Goal: Task Accomplishment & Management: Use online tool/utility

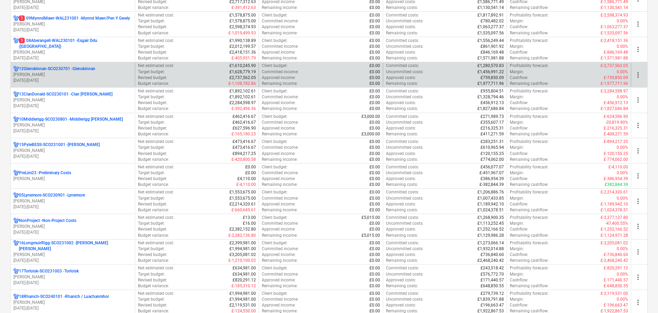
scroll to position [310, 0]
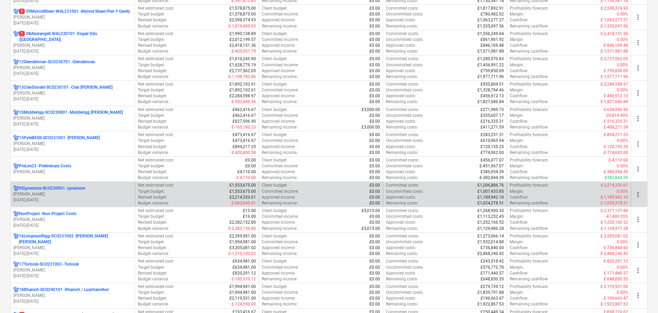
click at [84, 193] on p "[PERSON_NAME]" at bounding box center [72, 195] width 119 height 6
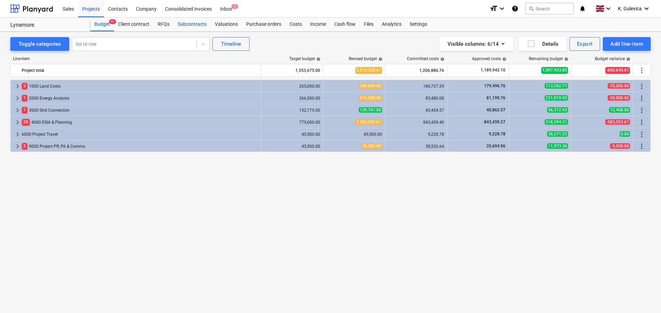
click at [197, 23] on div "Subcontracts" at bounding box center [191, 25] width 37 height 14
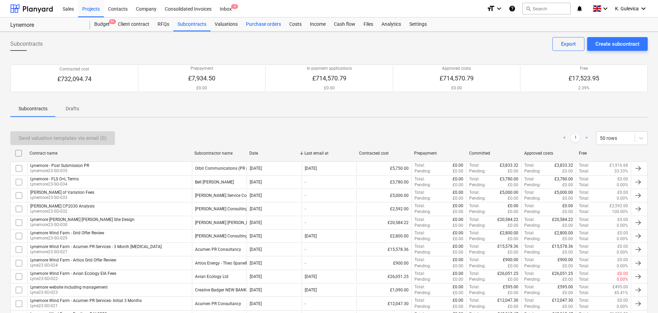
click at [252, 24] on div "Purchase orders" at bounding box center [263, 25] width 43 height 14
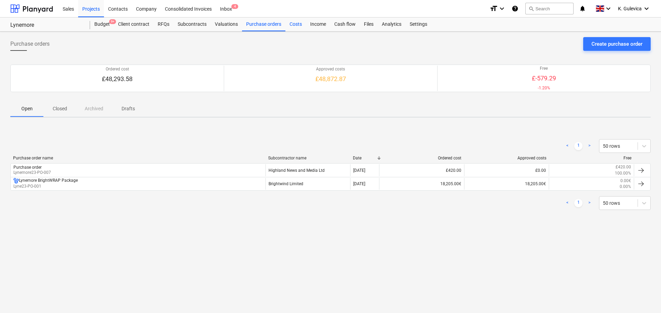
click at [293, 24] on div "Costs" at bounding box center [295, 25] width 21 height 14
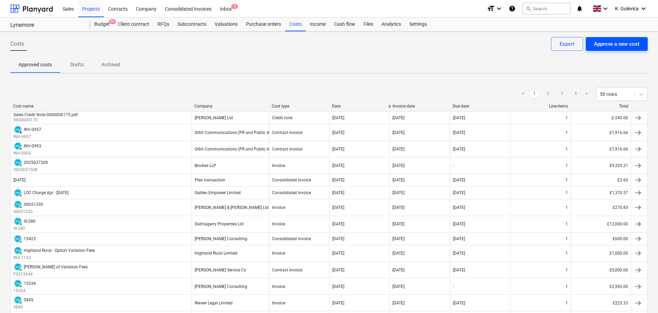
click at [625, 50] on button "Approve a new cost" at bounding box center [617, 44] width 62 height 14
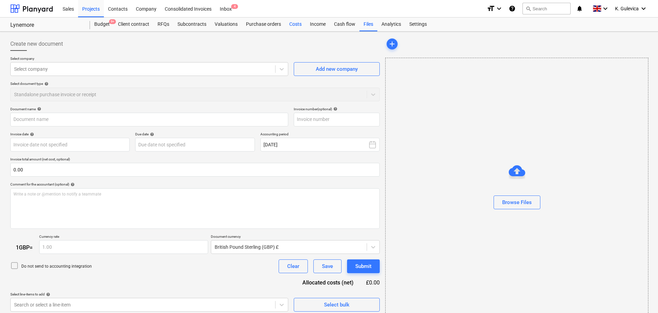
click at [289, 26] on div "Costs" at bounding box center [295, 25] width 21 height 14
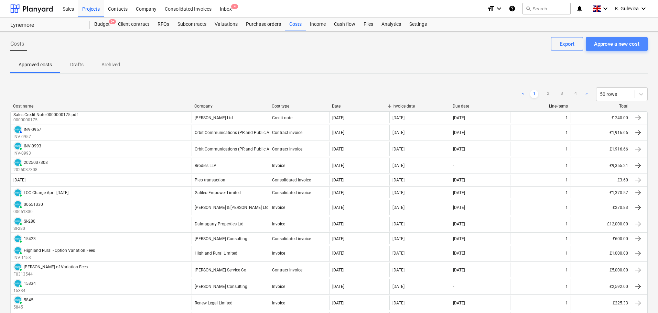
click at [600, 44] on div "Approve a new cost" at bounding box center [616, 44] width 45 height 9
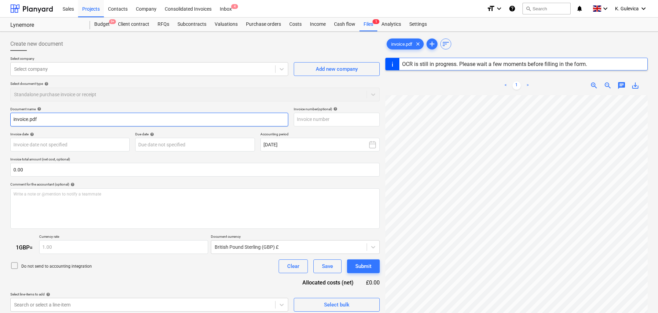
drag, startPoint x: 22, startPoint y: 119, endPoint x: -10, endPoint y: 119, distance: 32.3
click at [0, 119] on html "Sales Projects Contacts Company Consolidated Invoices Inbox 4 format_size keybo…" at bounding box center [329, 156] width 658 height 313
paste input "00666433"
type input "00666433"
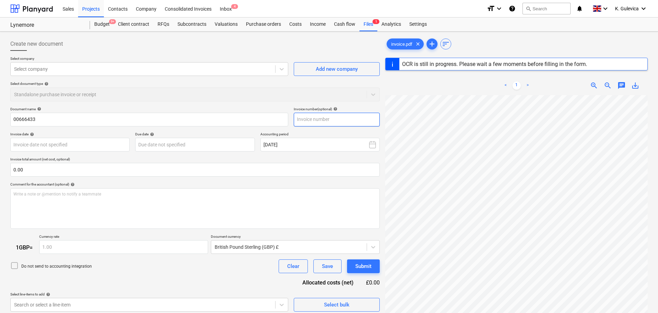
click at [336, 118] on input "text" at bounding box center [337, 120] width 86 height 14
paste input "00666433"
type input "00666433"
click at [160, 69] on div at bounding box center [143, 69] width 258 height 7
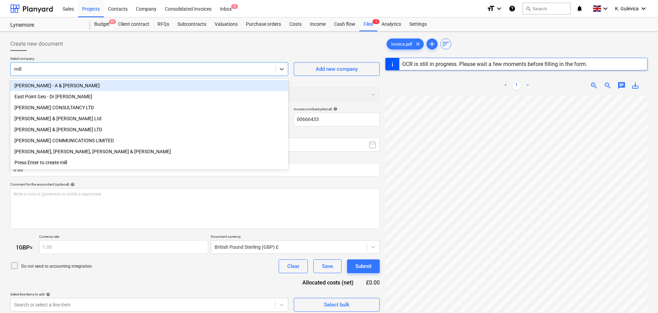
type input "milla"
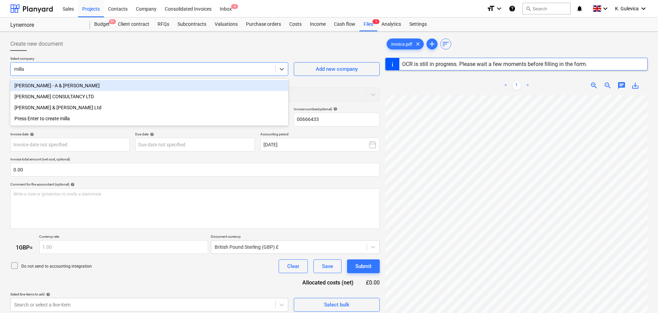
type input "[DATE]"
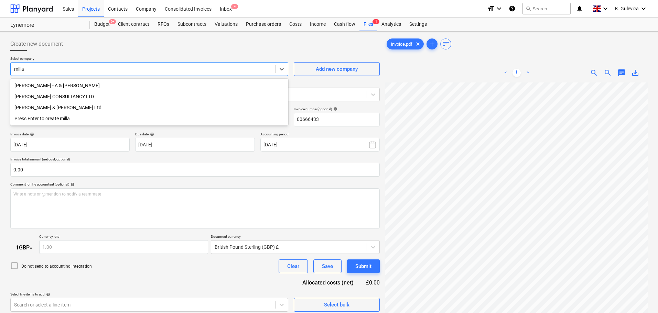
click at [47, 108] on div "[PERSON_NAME] & [PERSON_NAME] Ltd" at bounding box center [149, 107] width 278 height 11
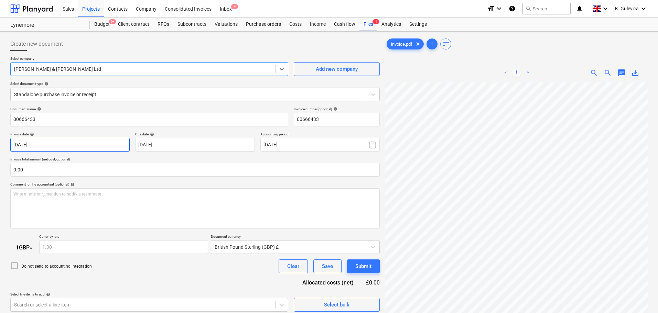
click at [73, 145] on body "Sales Projects Contacts Company Consolidated Invoices Inbox 4 format_size keybo…" at bounding box center [329, 156] width 658 height 313
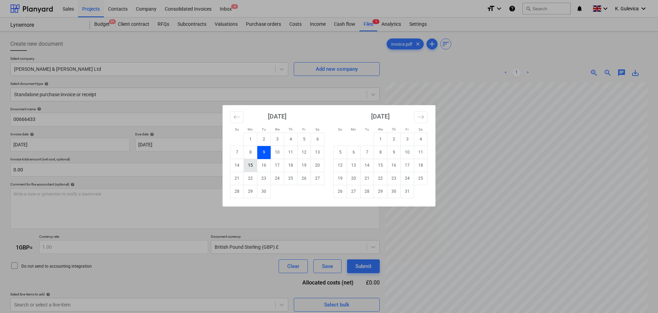
click at [249, 165] on td "15" at bounding box center [250, 165] width 13 height 13
type input "[DATE]"
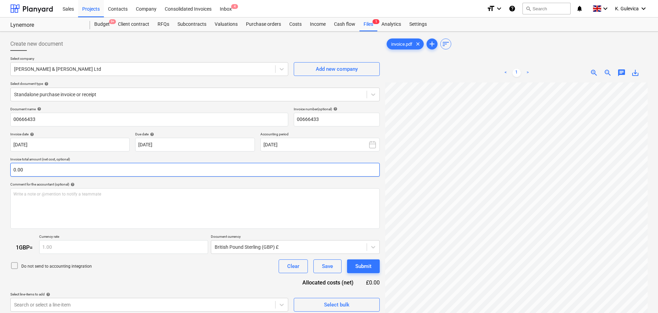
scroll to position [34, 0]
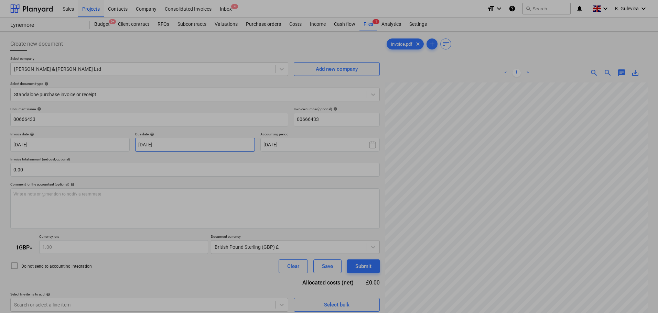
click at [230, 143] on body "Sales Projects Contacts Company Consolidated Invoices Inbox 4 format_size keybo…" at bounding box center [329, 156] width 658 height 313
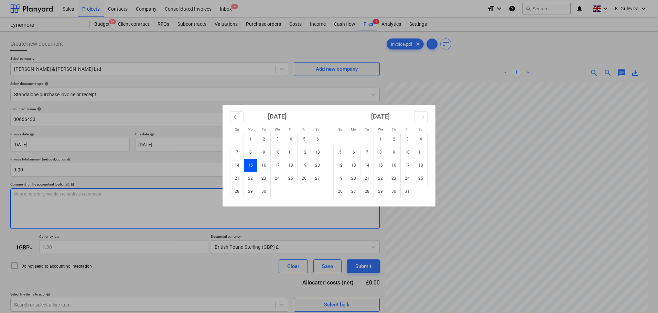
click at [264, 194] on td "30" at bounding box center [263, 191] width 13 height 13
type input "[DATE]"
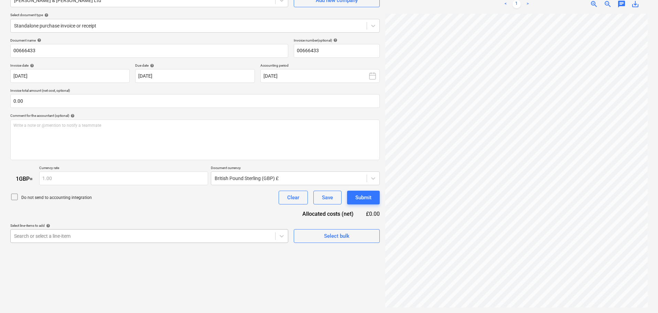
click at [176, 234] on body "Sales Projects Contacts Company Consolidated Invoices Inbox 4 format_size keybo…" at bounding box center [329, 87] width 658 height 313
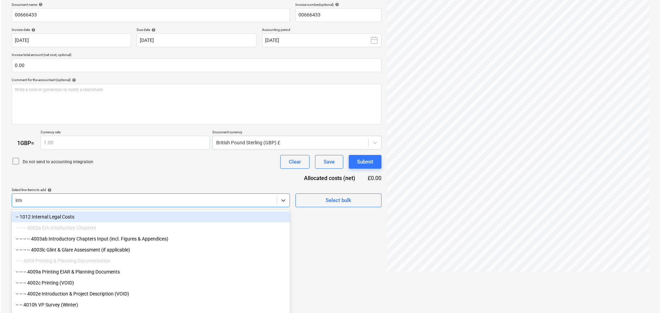
scroll to position [69, 0]
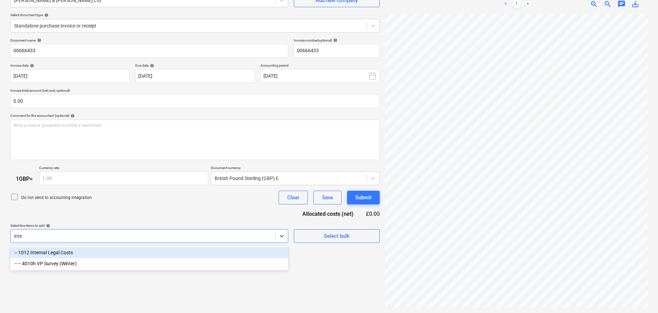
type input "inter"
drag, startPoint x: 105, startPoint y: 256, endPoint x: 98, endPoint y: 245, distance: 13.1
click at [105, 256] on div "-- 1012 Internal Legal Costs" at bounding box center [149, 252] width 278 height 11
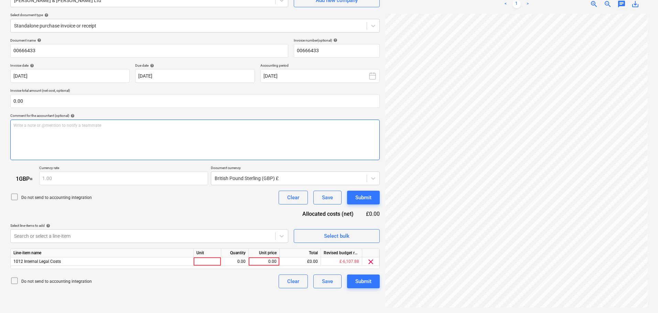
click at [83, 141] on div "Write a note or @mention to notify a teammate [PERSON_NAME]" at bounding box center [195, 140] width 370 height 41
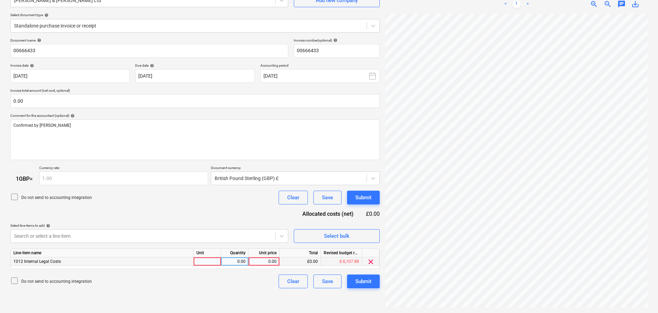
click at [270, 263] on div "0.00" at bounding box center [264, 262] width 25 height 9
type input "95"
click at [372, 281] on button "Submit" at bounding box center [363, 282] width 33 height 14
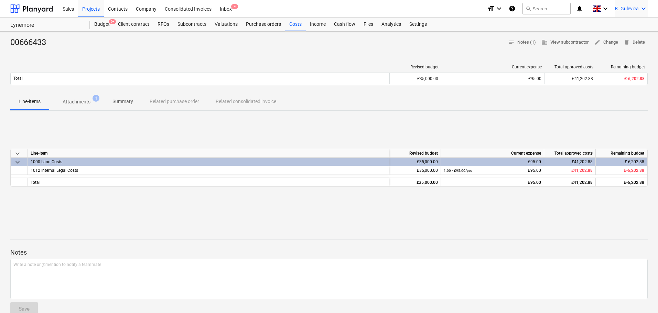
click at [623, 8] on span "K. Gulevica" at bounding box center [627, 9] width 24 height 6
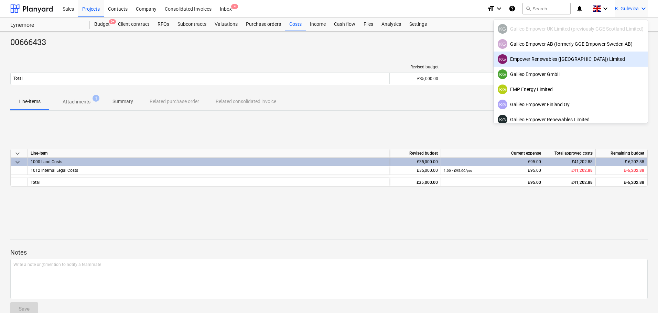
click at [548, 61] on div "KG Empower Renewables ([GEOGRAPHIC_DATA]) Limited" at bounding box center [571, 59] width 146 height 10
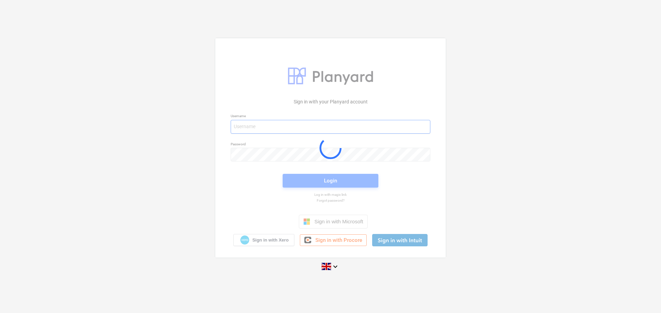
type input "[EMAIL_ADDRESS][DOMAIN_NAME]"
